Goal: Information Seeking & Learning: Learn about a topic

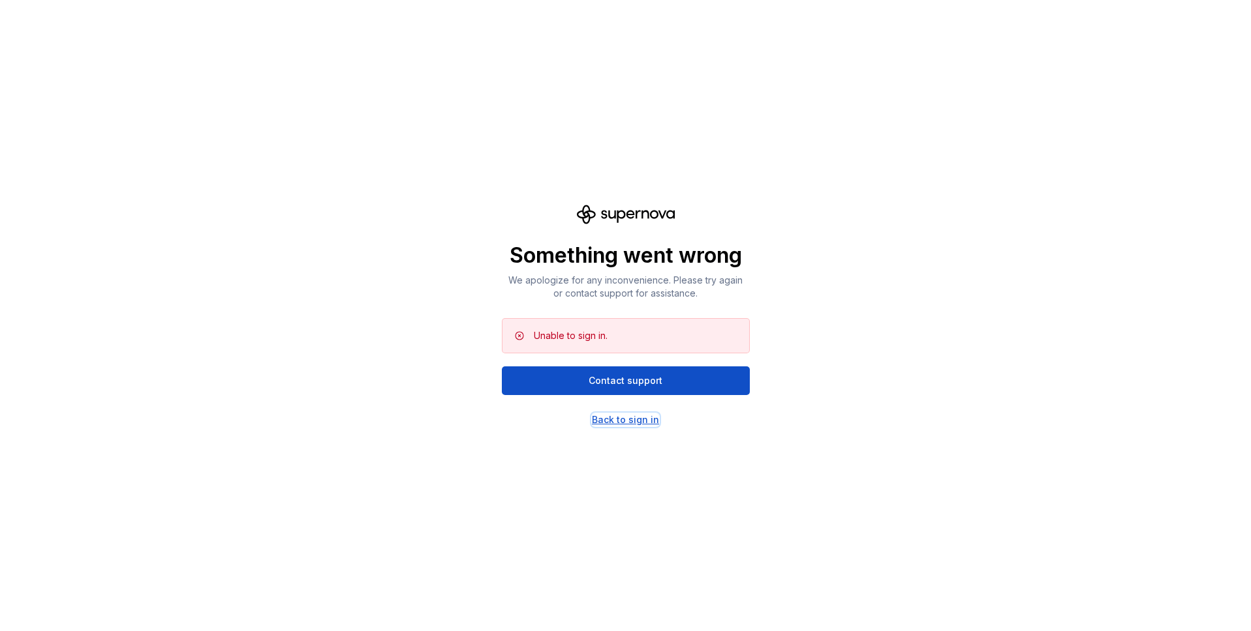
click at [647, 422] on div "Back to sign in" at bounding box center [625, 420] width 67 height 13
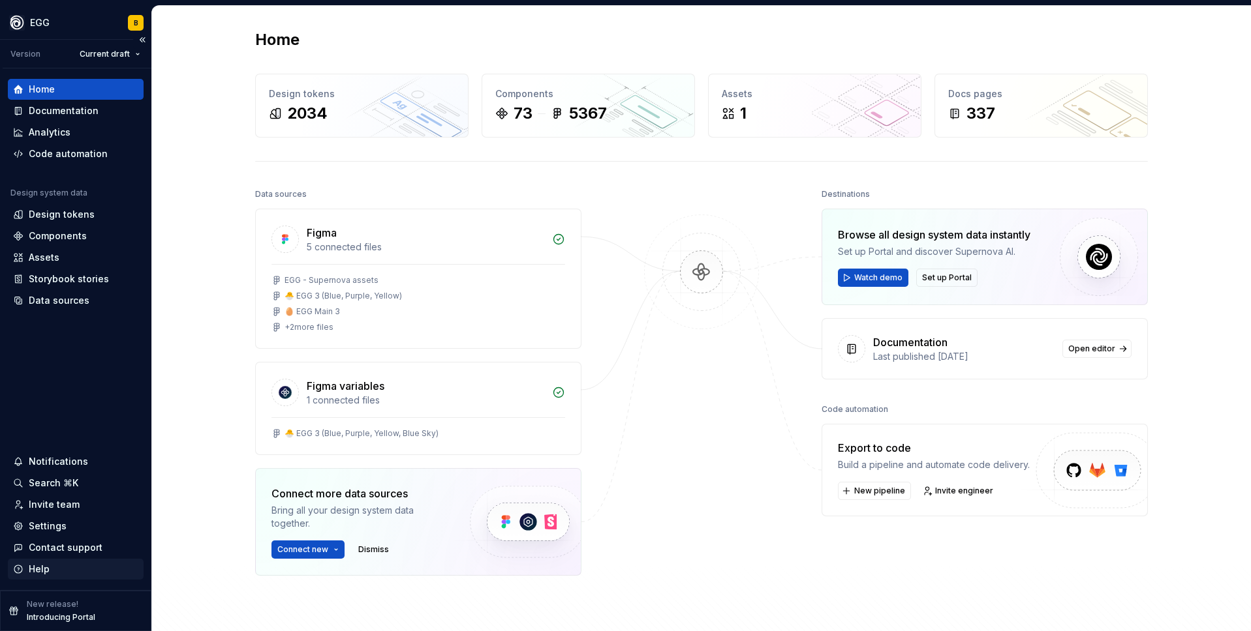
click at [44, 568] on div "Help" at bounding box center [39, 569] width 21 height 13
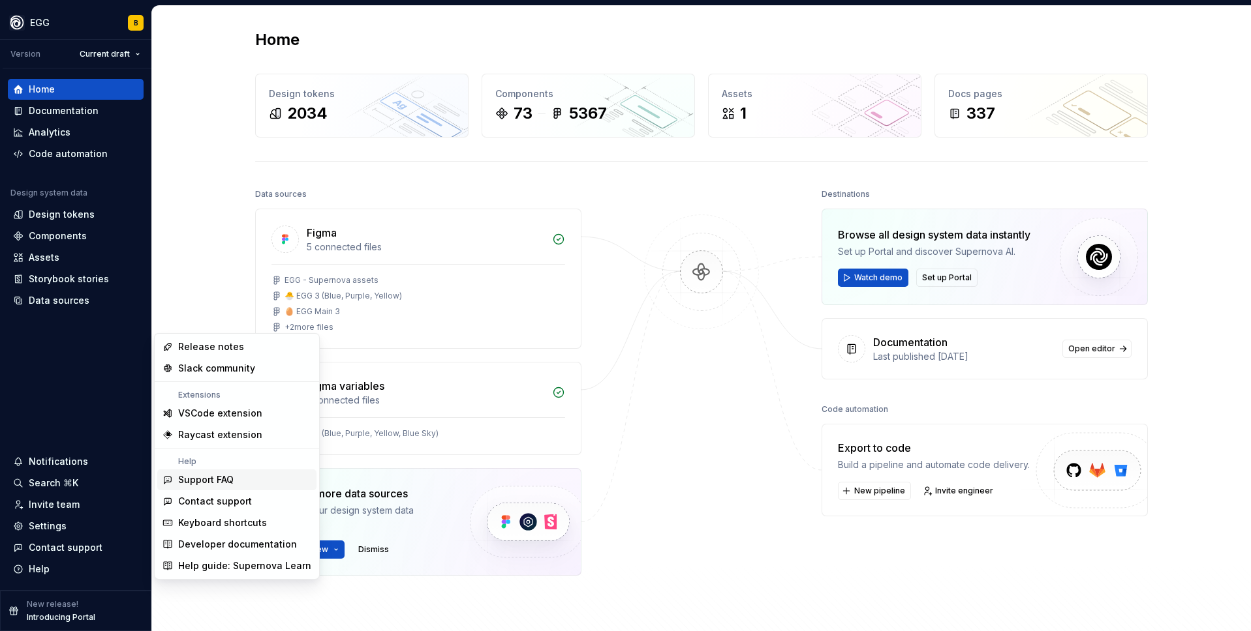
click at [1192, 238] on div "Home Design tokens 2034 Components 73 5367 Assets 1 Docs pages 337 Data sources…" at bounding box center [701, 362] width 1099 height 712
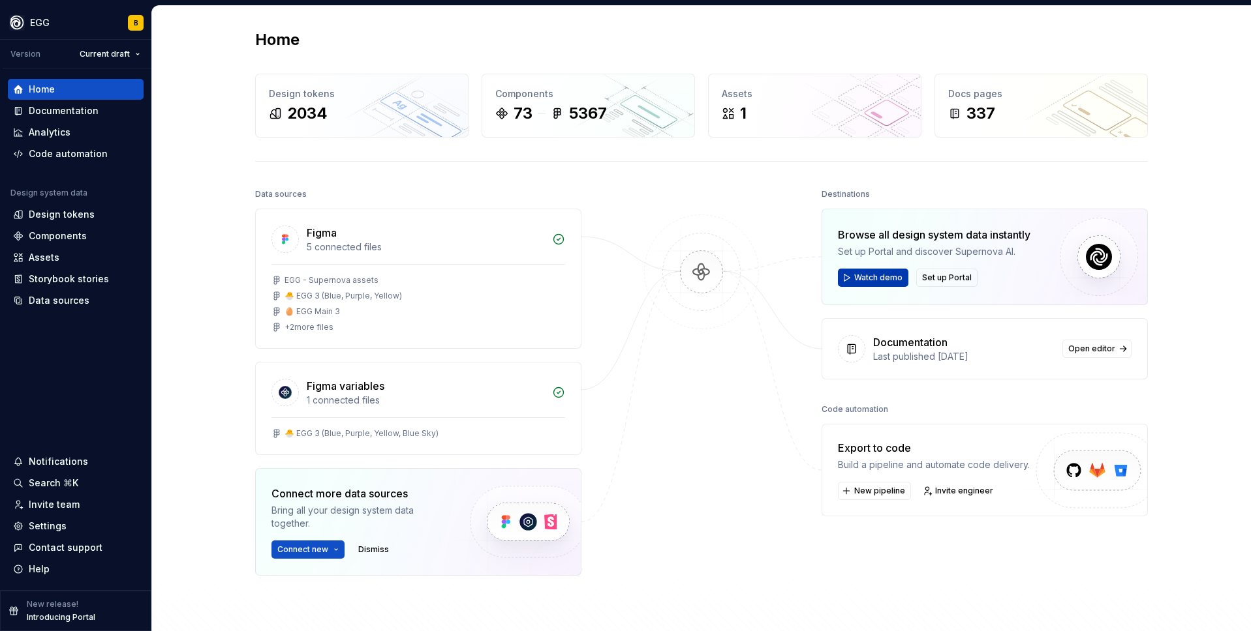
click at [863, 281] on span "Watch demo" at bounding box center [878, 278] width 48 height 10
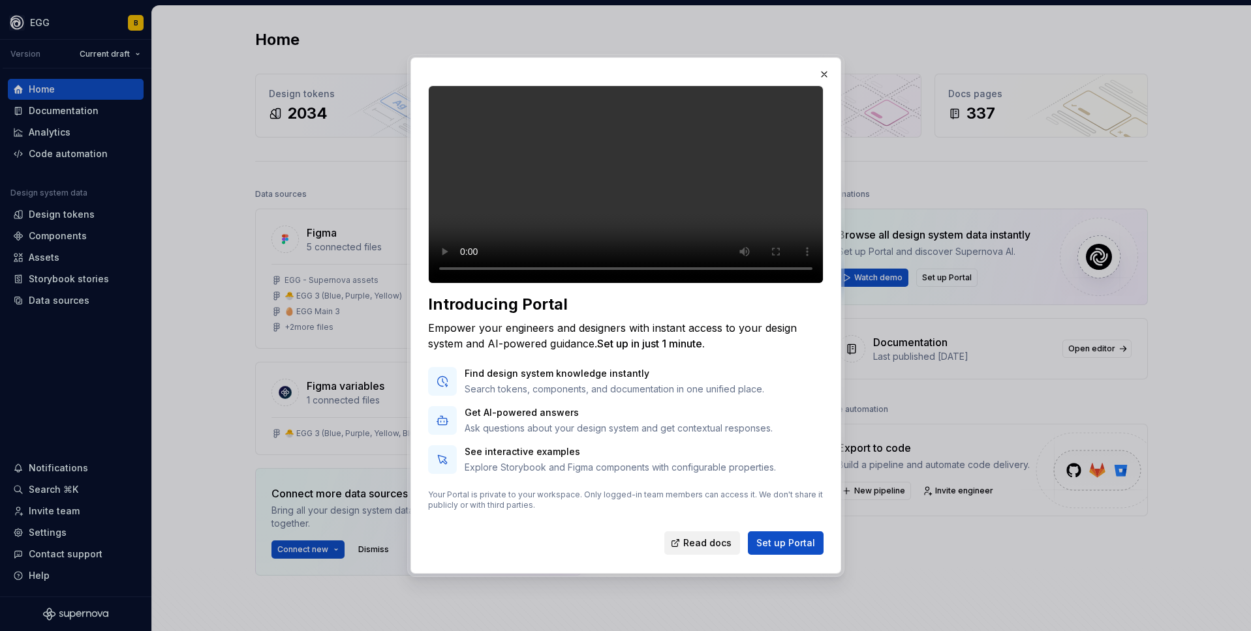
click at [720, 550] on span "Read docs" at bounding box center [707, 543] width 48 height 13
